Goal: Task Accomplishment & Management: Manage account settings

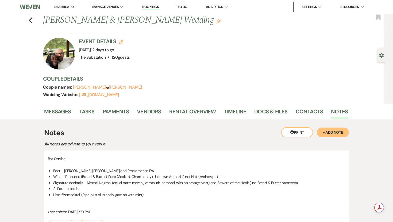
click at [34, 20] on div "Previous [PERSON_NAME] & [PERSON_NAME] Wedding Edit Bookmark" at bounding box center [191, 23] width 388 height 18
click at [30, 19] on use "button" at bounding box center [30, 20] width 3 height 6
select select "8"
select select "7"
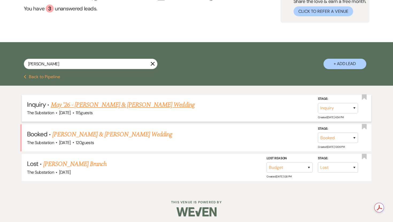
scroll to position [52, 0]
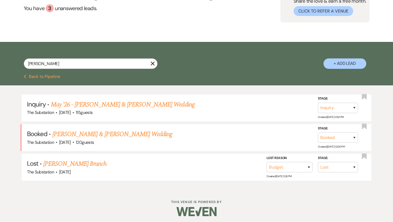
click at [152, 64] on icon "X" at bounding box center [152, 63] width 4 height 4
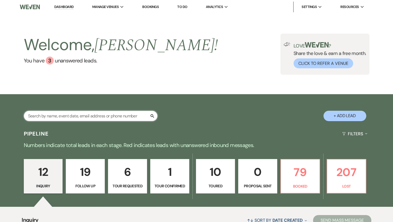
click at [106, 117] on input "text" at bounding box center [91, 116] width 134 height 10
type input "[PERSON_NAME]"
select select "5"
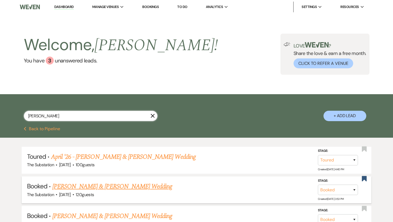
type input "[PERSON_NAME]"
click at [87, 189] on link "[PERSON_NAME] & [PERSON_NAME] Wedding" at bounding box center [112, 187] width 120 height 10
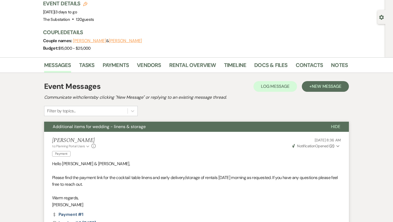
scroll to position [25, 0]
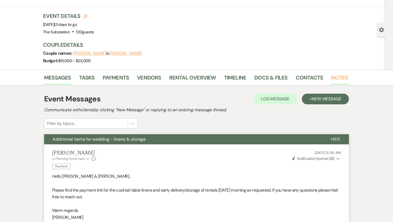
click at [338, 79] on link "Notes" at bounding box center [339, 80] width 17 height 12
